Goal: Transaction & Acquisition: Purchase product/service

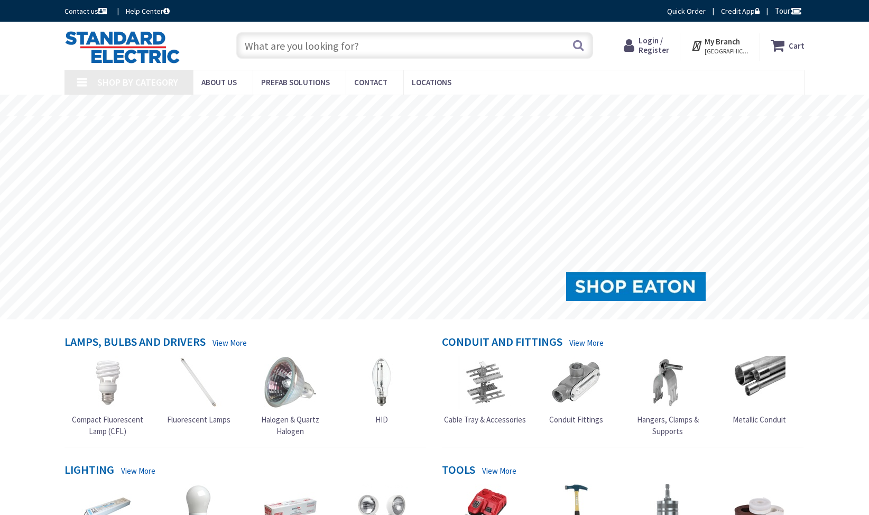
type input "[STREET_ADDRESS]"
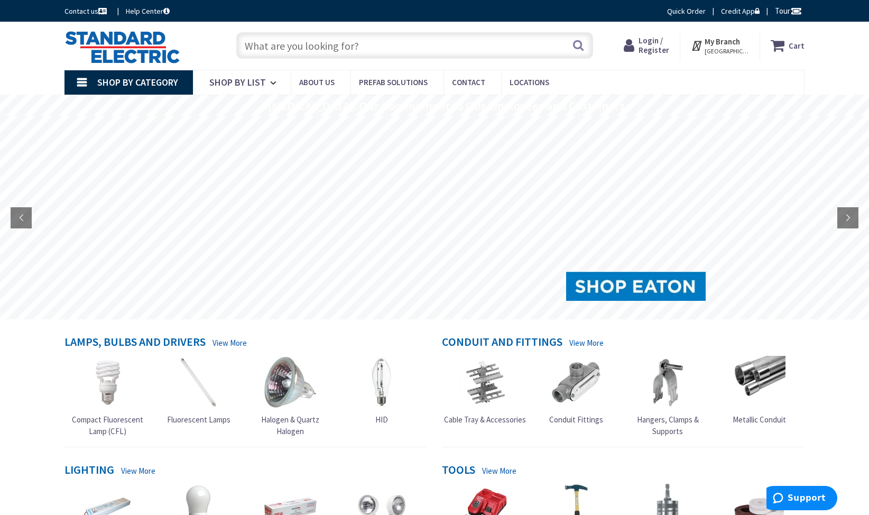
click at [370, 44] on input "text" at bounding box center [414, 45] width 357 height 26
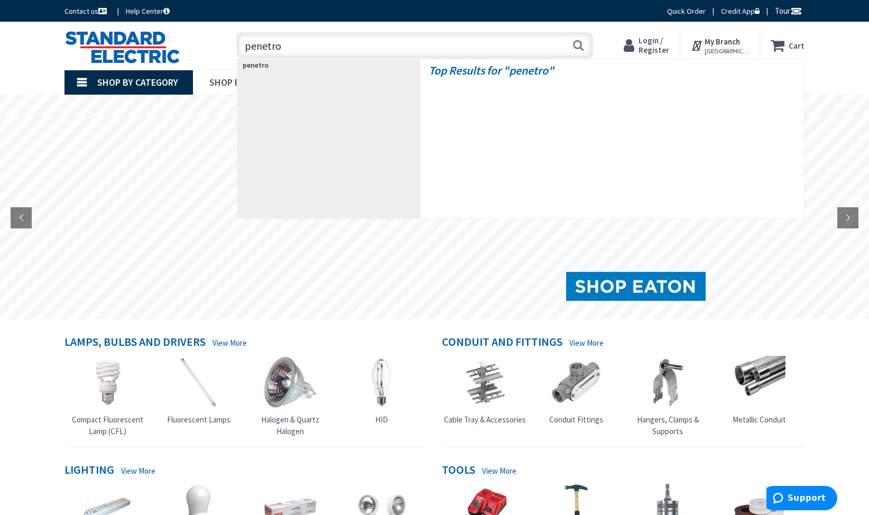
type input "penetrox"
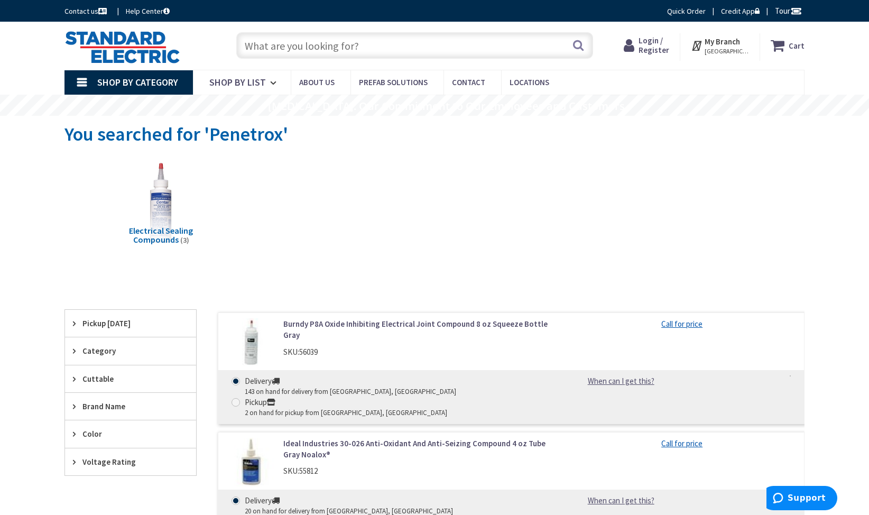
click at [737, 40] on strong "My Branch" at bounding box center [722, 41] width 35 height 10
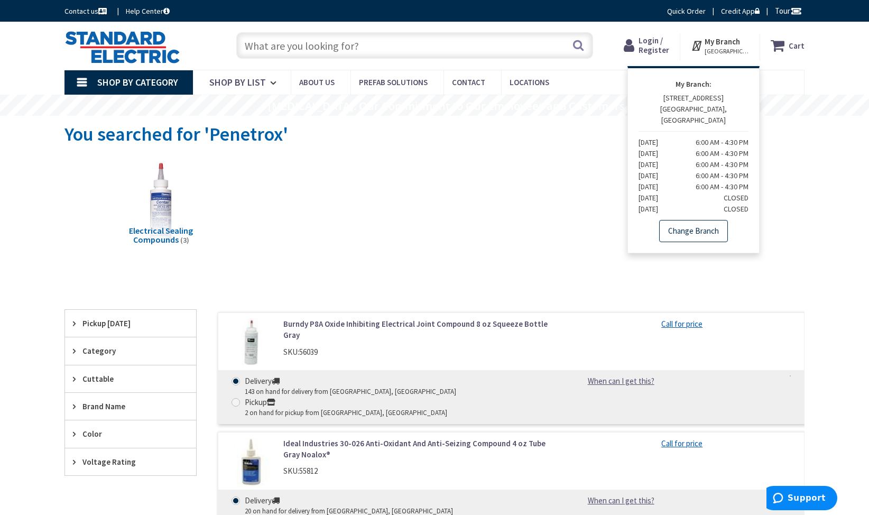
click at [697, 220] on link "Change Branch" at bounding box center [693, 231] width 69 height 22
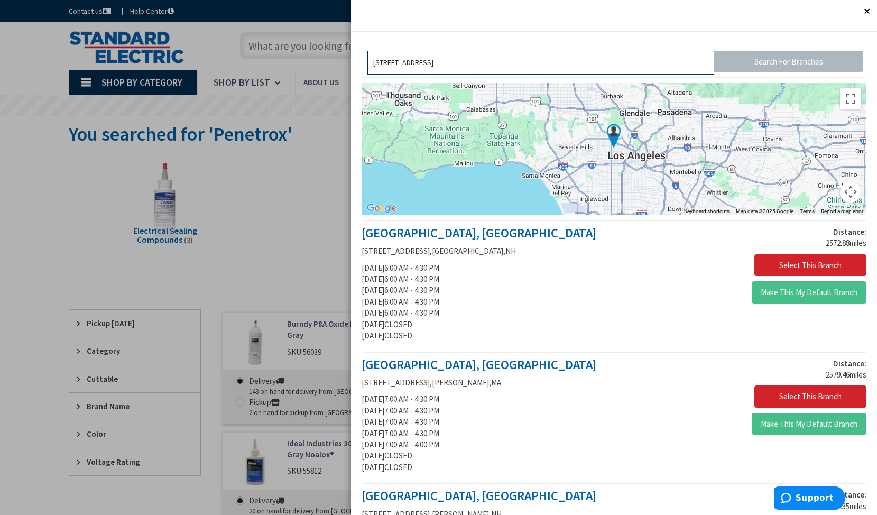
click at [617, 63] on input "[STREET_ADDRESS]" at bounding box center [540, 63] width 347 height 24
drag, startPoint x: 617, startPoint y: 62, endPoint x: 287, endPoint y: 49, distance: 330.7
type input "85901"
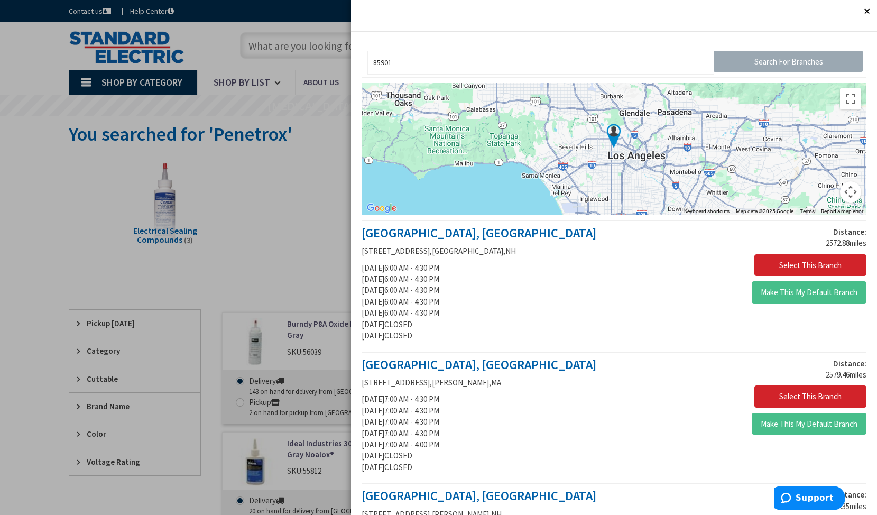
click at [800, 62] on input "Search For Branches" at bounding box center [788, 61] width 149 height 21
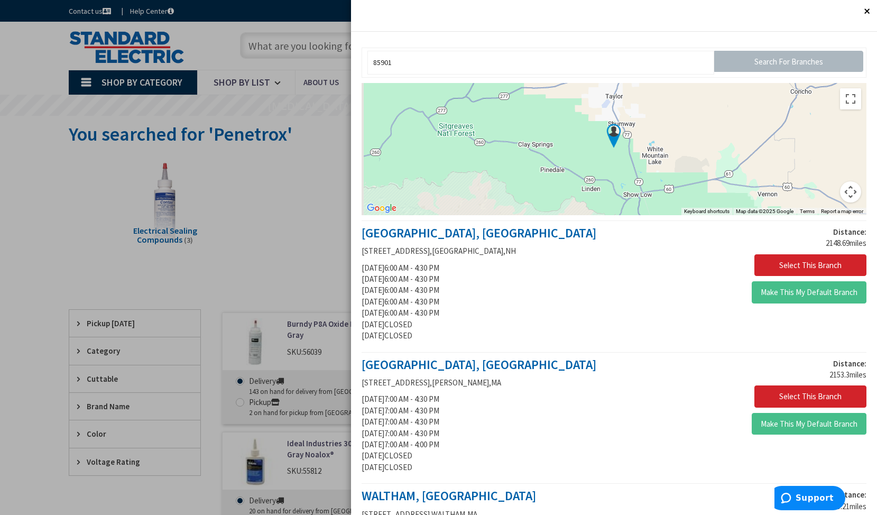
click at [610, 134] on img at bounding box center [614, 136] width 26 height 26
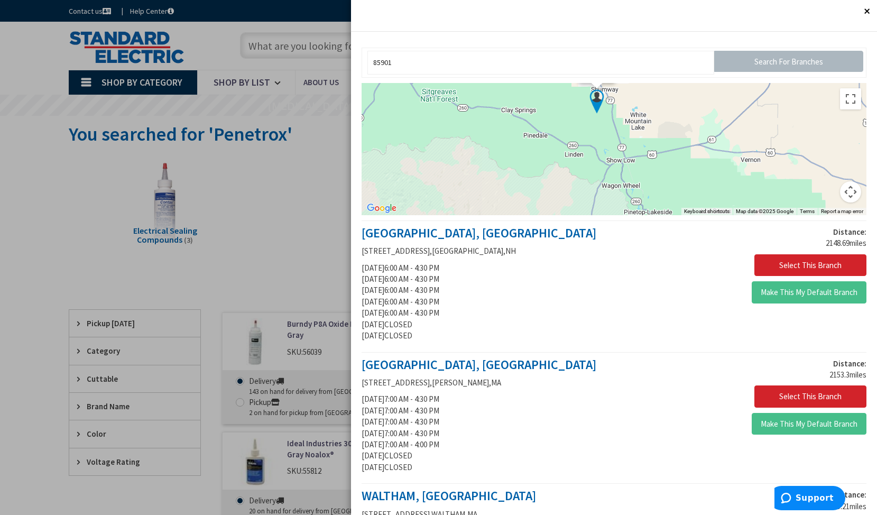
drag, startPoint x: 666, startPoint y: 201, endPoint x: 649, endPoint y: 130, distance: 73.3
click at [649, 130] on div "You" at bounding box center [614, 149] width 505 height 132
click at [857, 11] on button "Close" at bounding box center [866, 10] width 21 height 21
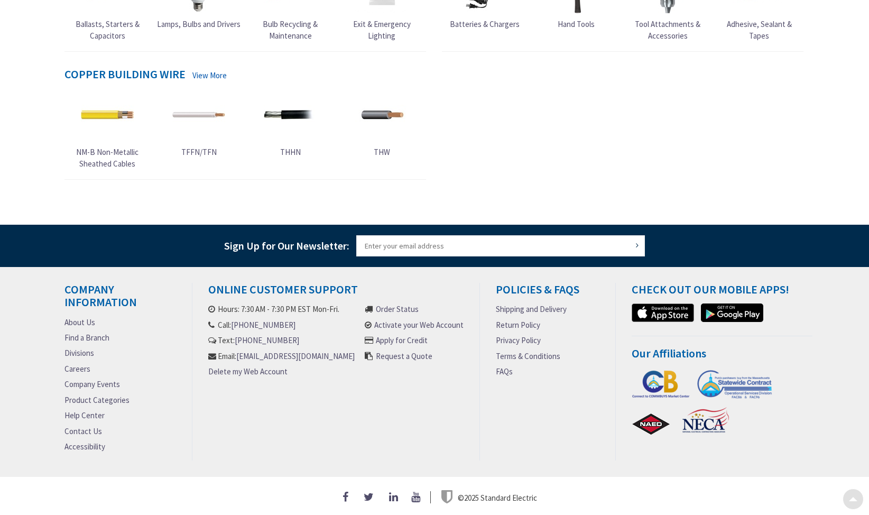
drag, startPoint x: 0, startPoint y: 0, endPoint x: 666, endPoint y: 180, distance: 689.4
